Goal: Transaction & Acquisition: Purchase product/service

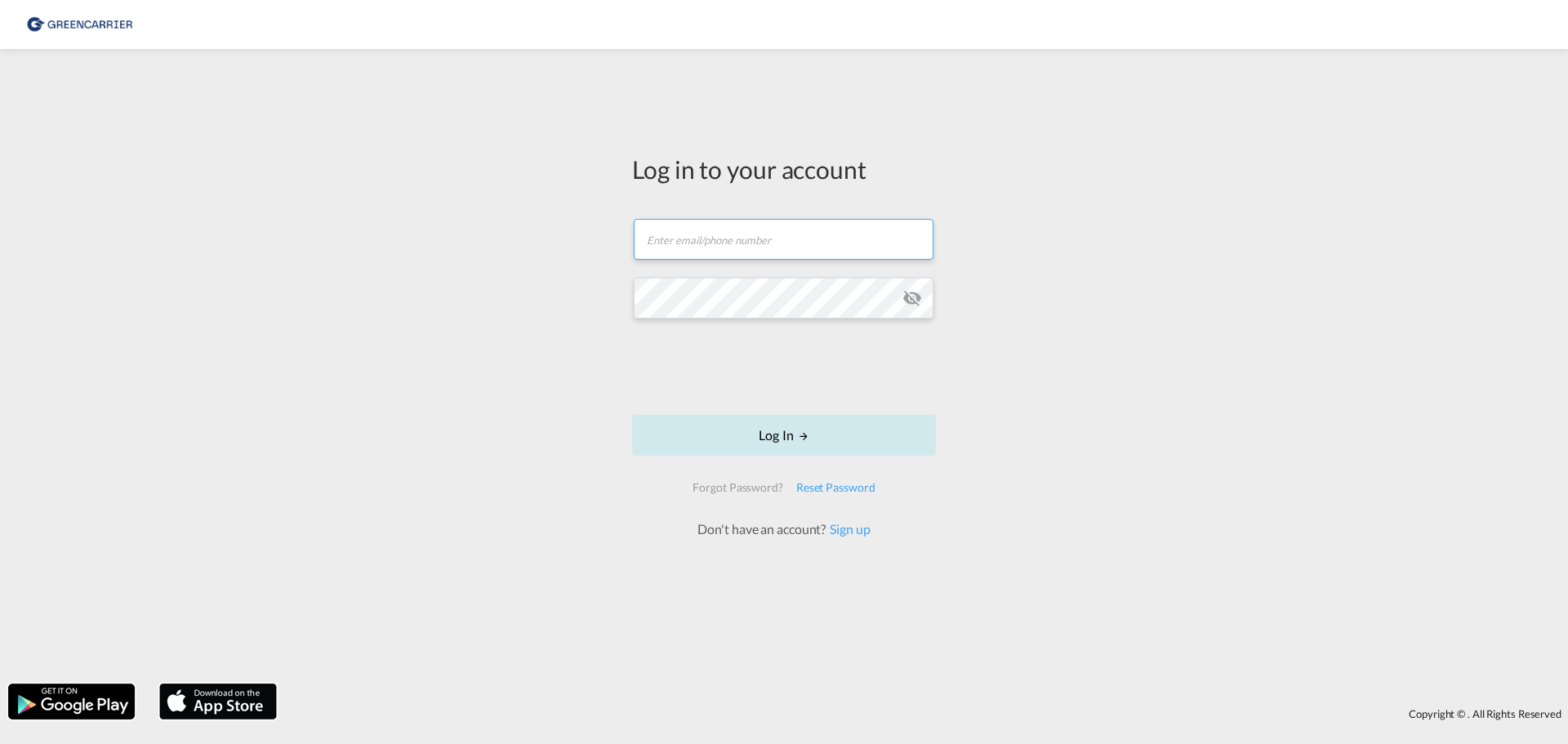
type input "[PERSON_NAME][EMAIL_ADDRESS][PERSON_NAME][DOMAIN_NAME]"
click at [783, 432] on button "Log In" at bounding box center [783, 434] width 304 height 40
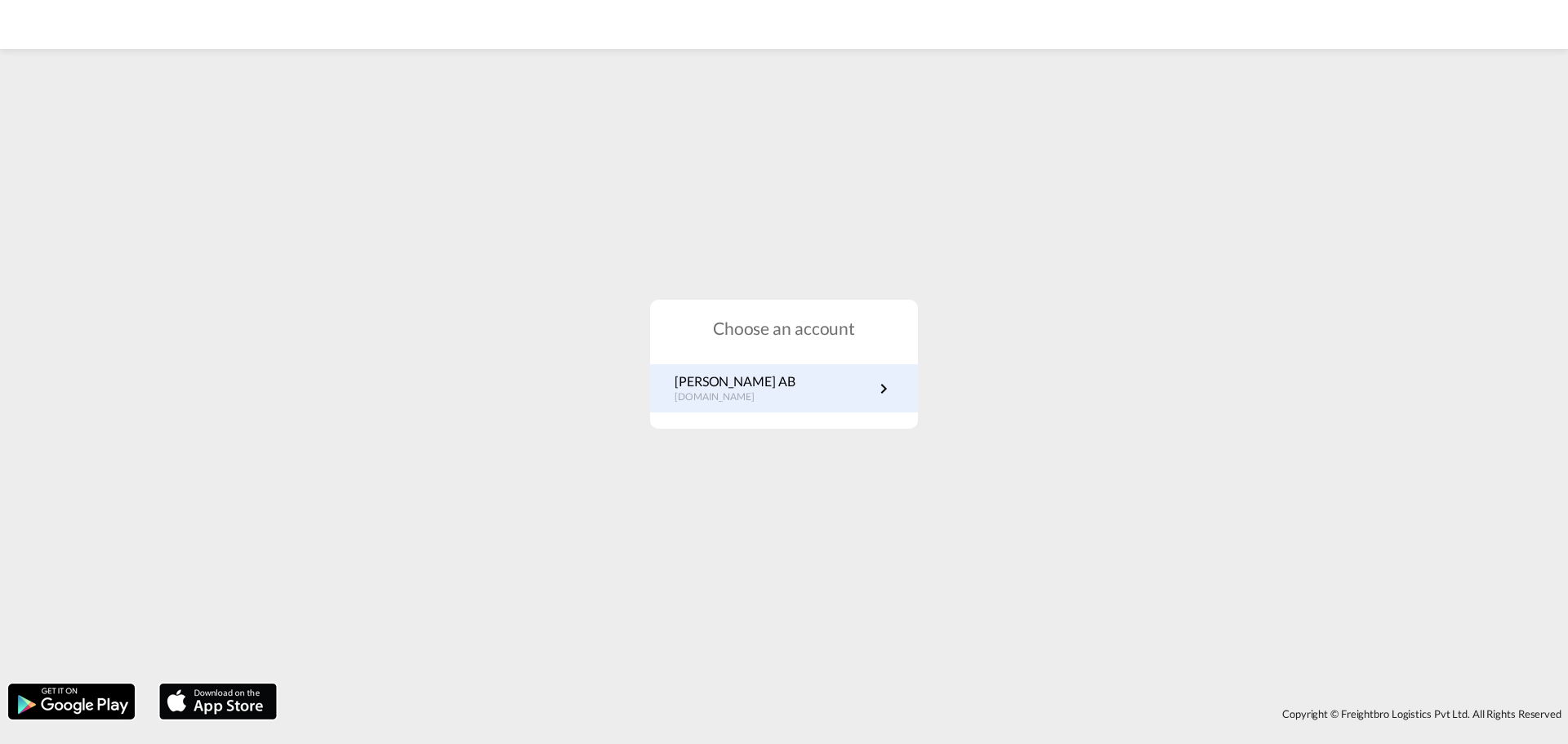
click at [751, 388] on p "[PERSON_NAME] AB" at bounding box center [735, 381] width 120 height 18
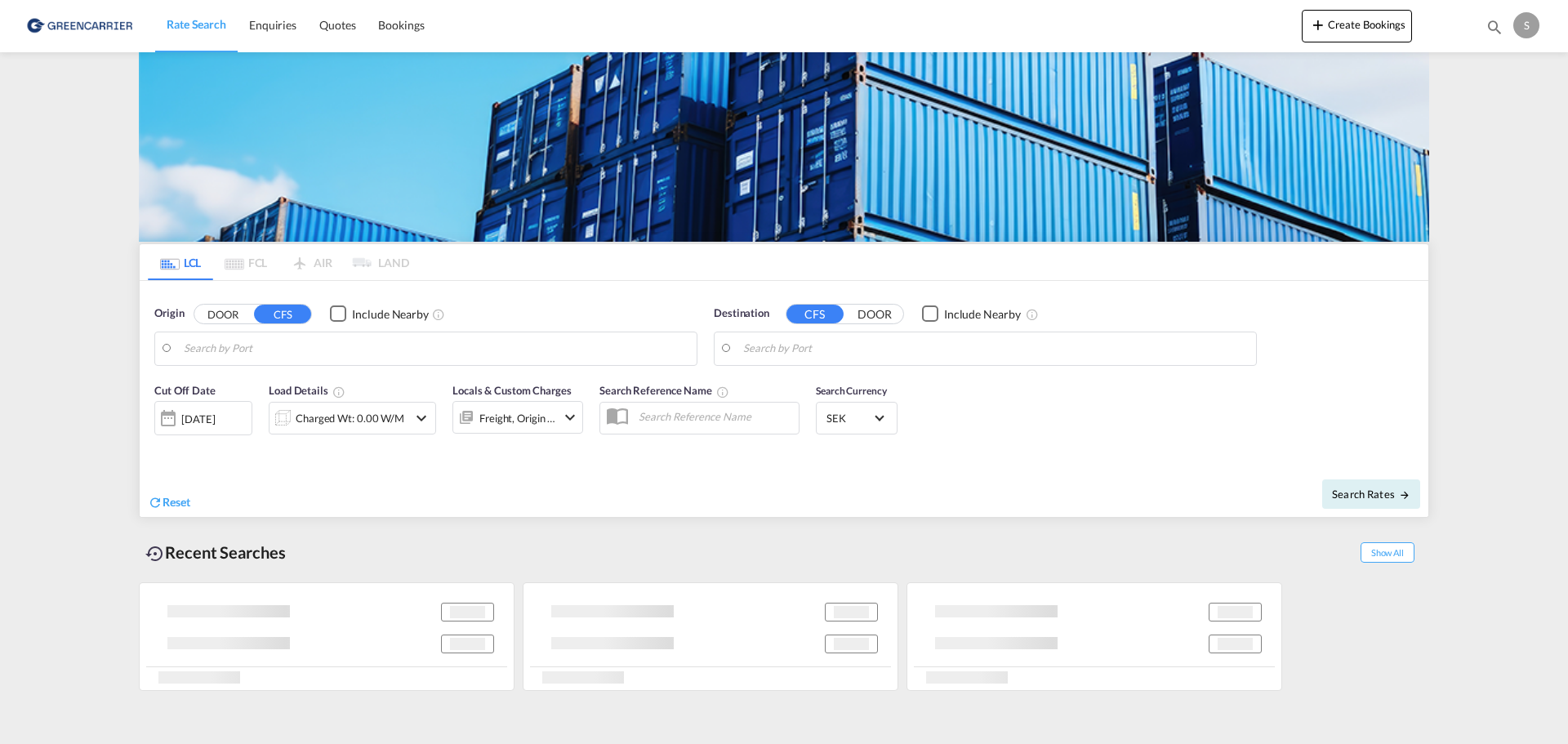
type input "SE-60227, Norrköping, Östergötland"
type input "Bangkok, THBKK"
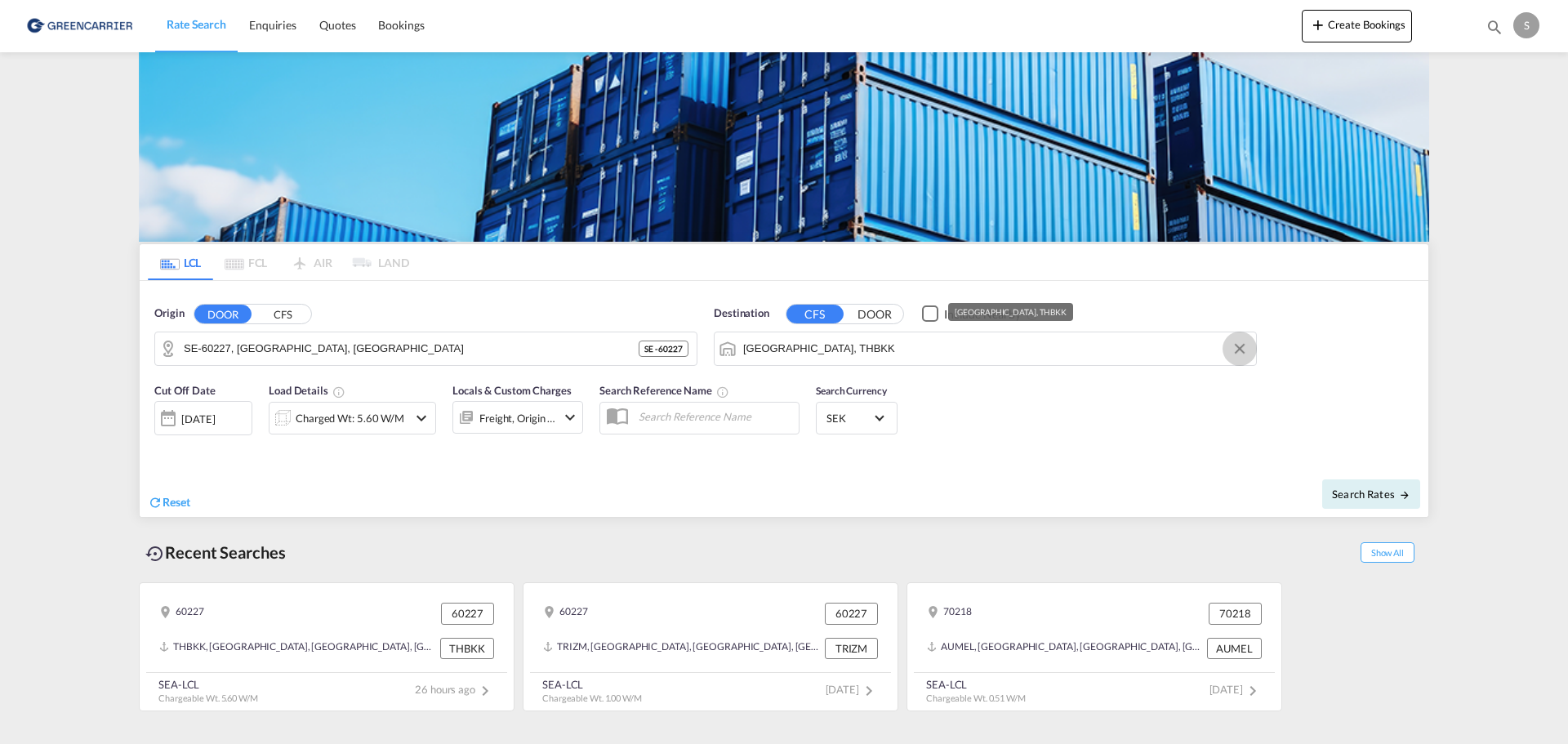
click at [1243, 346] on button "Clear Input" at bounding box center [1240, 348] width 25 height 25
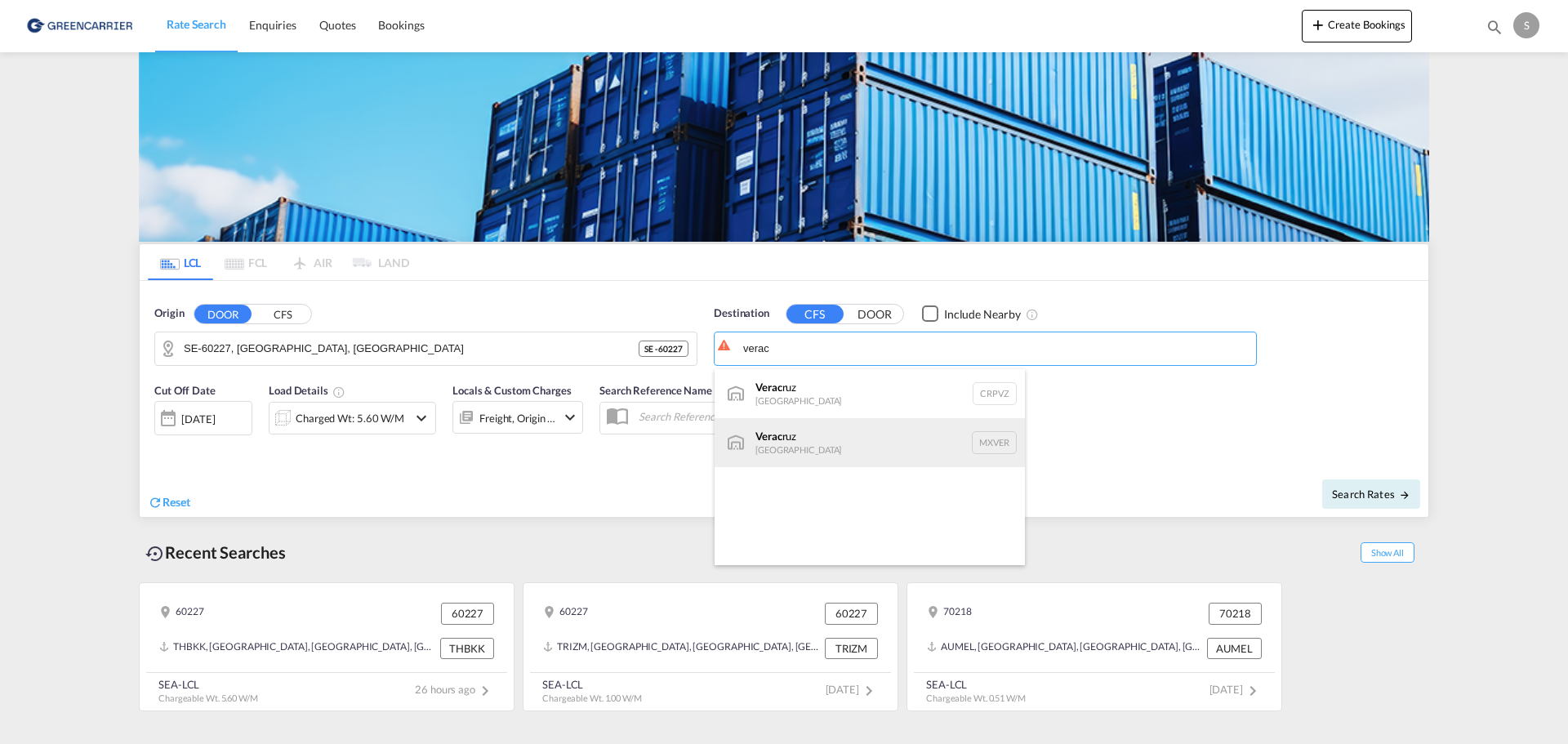
click at [854, 433] on div "Verac ruz Mexico MXVER" at bounding box center [869, 442] width 311 height 49
type input "Veracruz, MXVER"
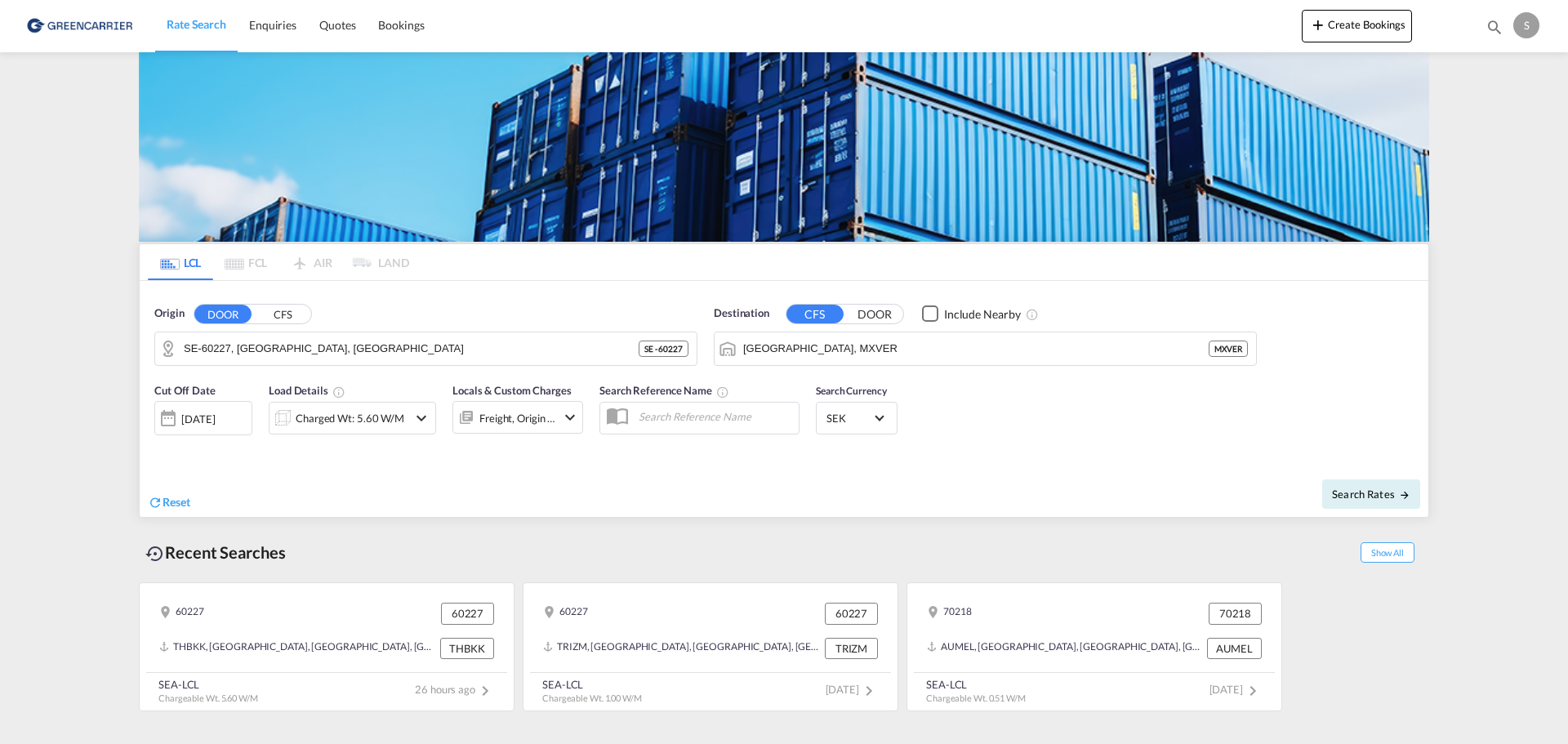
click at [425, 408] on md-icon "icon-chevron-down" at bounding box center [421, 418] width 19 height 19
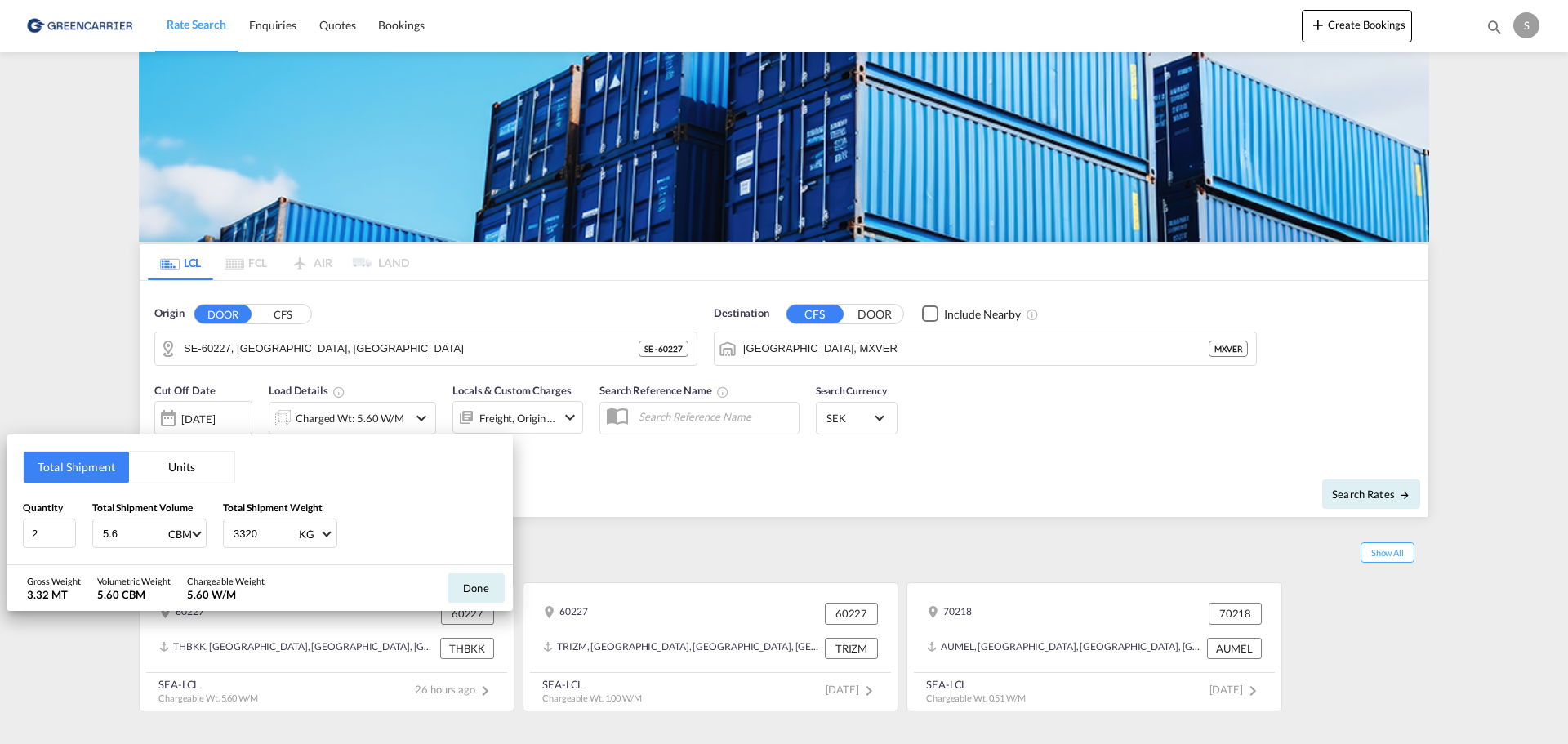
drag, startPoint x: 138, startPoint y: 531, endPoint x: 98, endPoint y: 536, distance: 40.3
click at [98, 536] on div "5.6 CBM CBM CFT" at bounding box center [150, 532] width 114 height 29
drag, startPoint x: 267, startPoint y: 536, endPoint x: 222, endPoint y: 543, distance: 45.5
click at [222, 543] on div "Quantity 2 Total Shipment Volume 1.7 CBM CBM CFT Total Shipment Weight 3320 KG …" at bounding box center [260, 524] width 473 height 49
drag, startPoint x: 121, startPoint y: 540, endPoint x: 85, endPoint y: 538, distance: 36.1
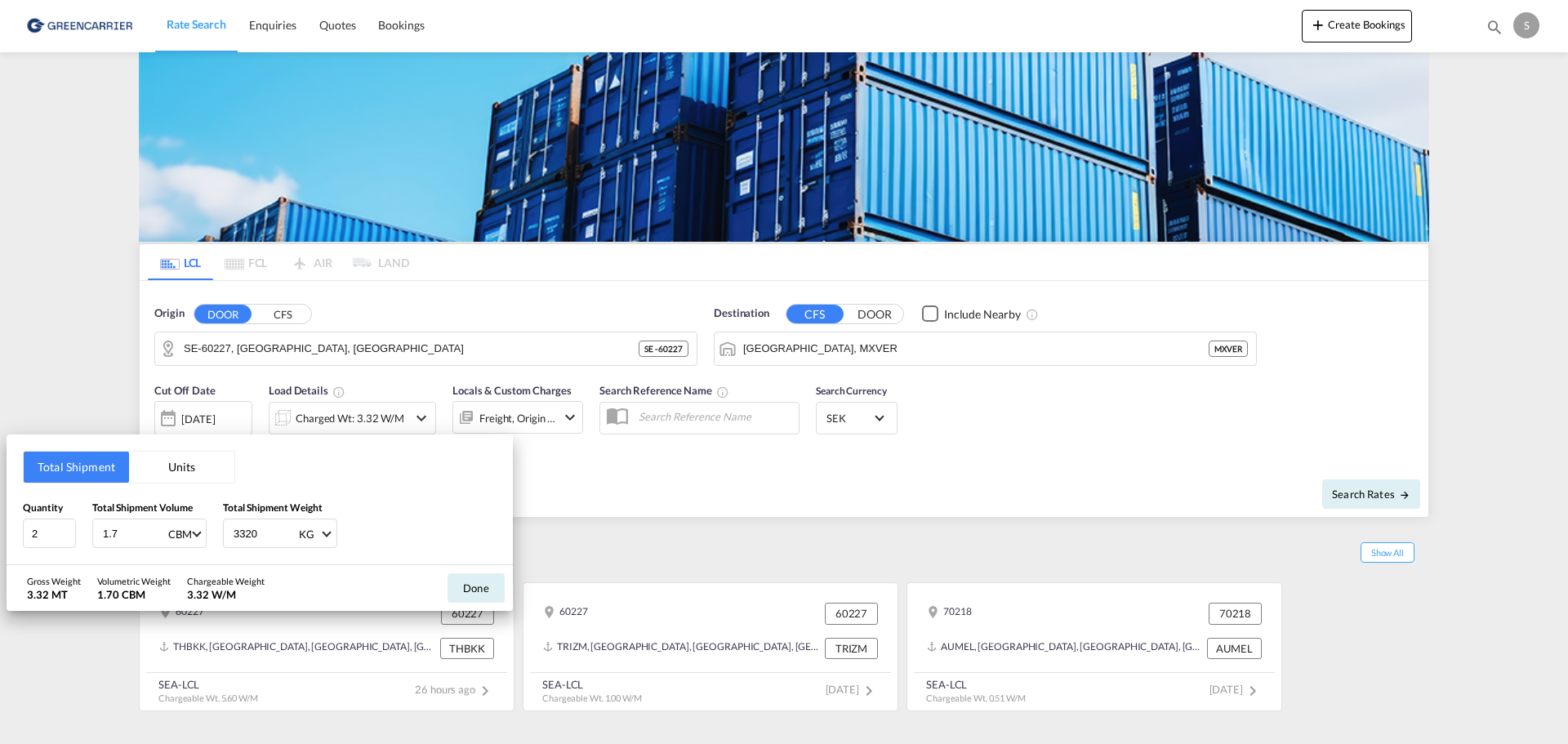
click at [85, 538] on div "Quantity 2 Total Shipment Volume 1.7 CBM CBM CFT Total Shipment Weight 3320 KG …" at bounding box center [260, 524] width 473 height 49
type input "22.5"
drag, startPoint x: 275, startPoint y: 531, endPoint x: 224, endPoint y: 530, distance: 51.0
click at [224, 530] on div "3320 KG KG LB" at bounding box center [280, 532] width 114 height 29
type input "12800"
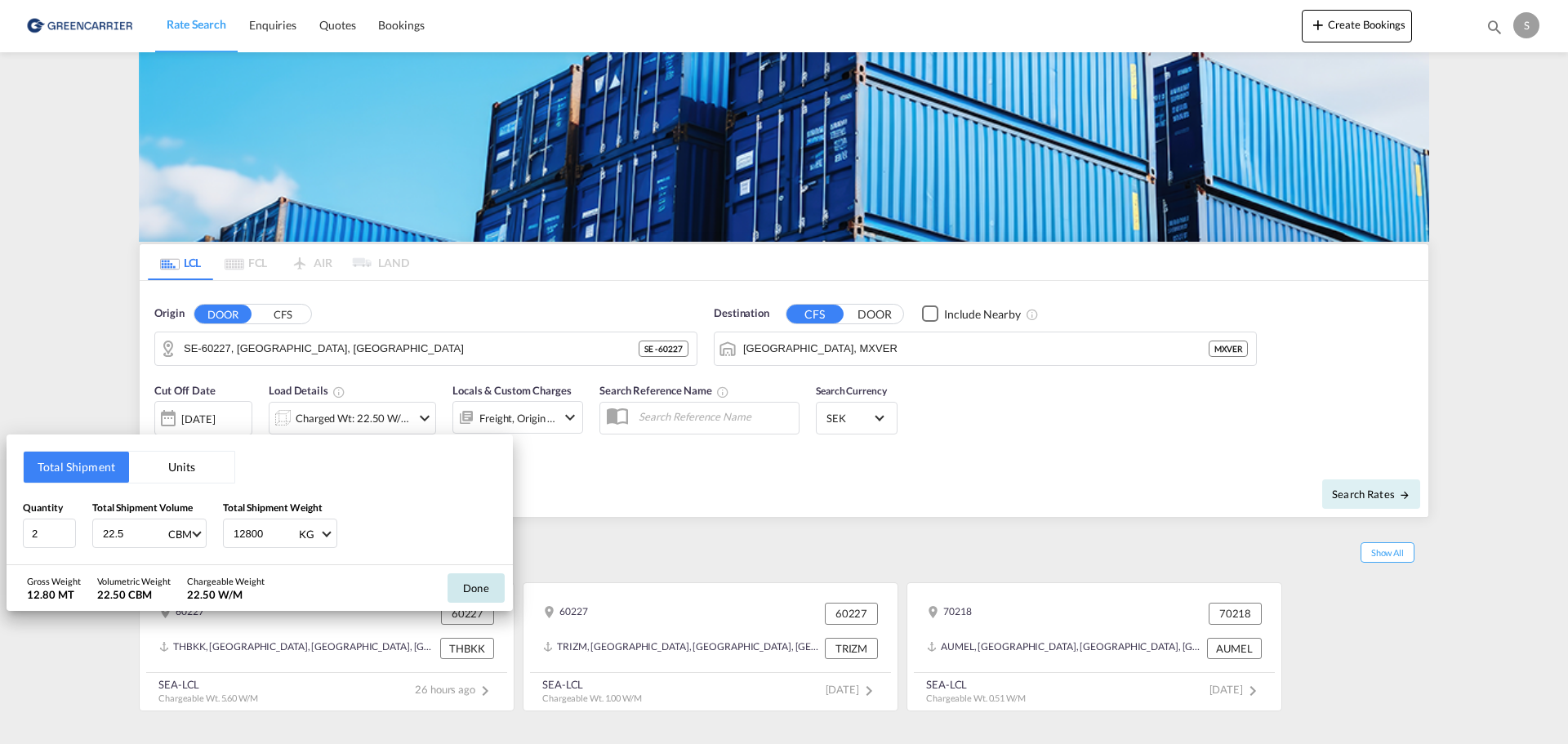
click at [484, 586] on button "Done" at bounding box center [476, 587] width 57 height 29
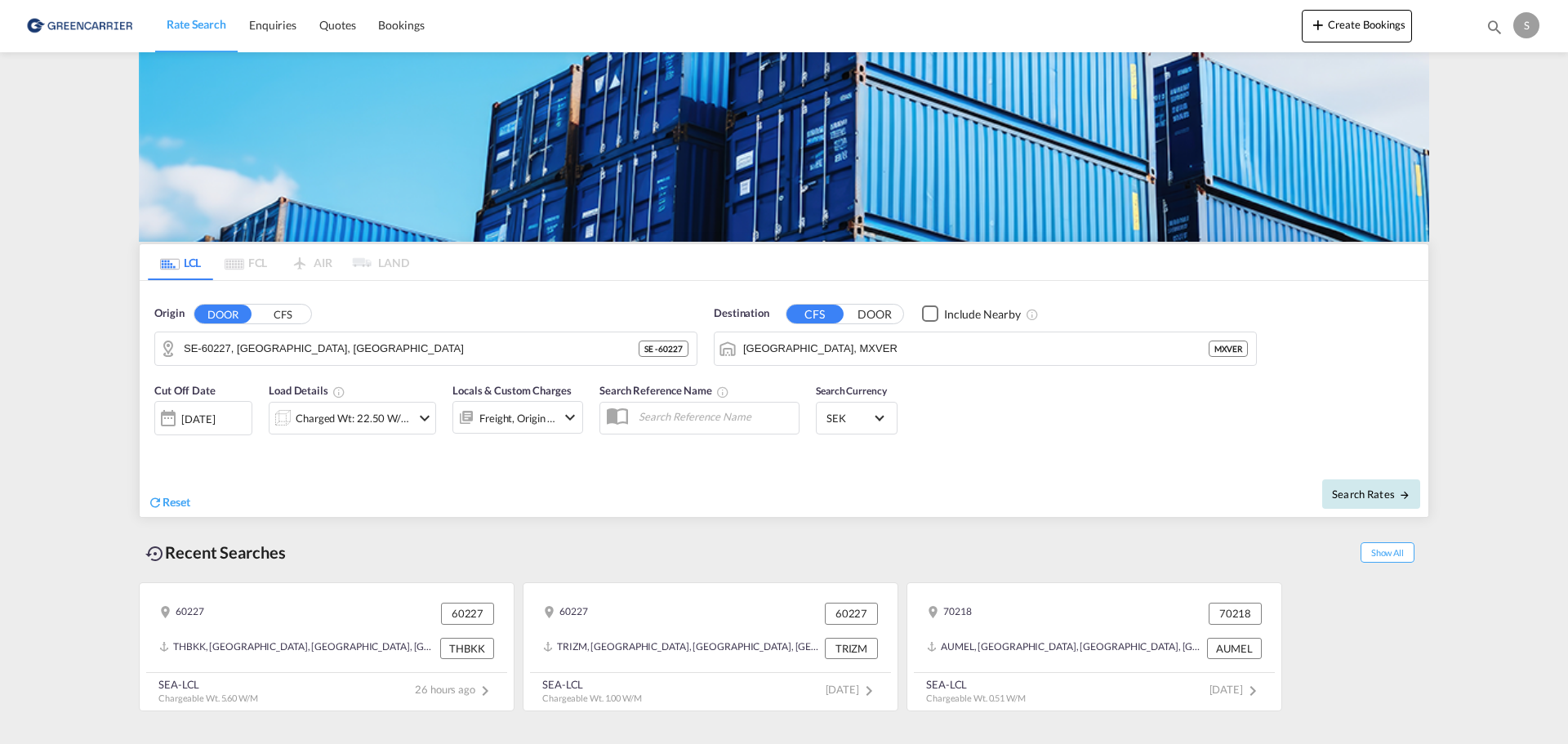
click at [1359, 503] on button "Search Rates" at bounding box center [1371, 493] width 98 height 29
type input "60227 to MXVER / 21 Aug 2025"
